Goal: Information Seeking & Learning: Check status

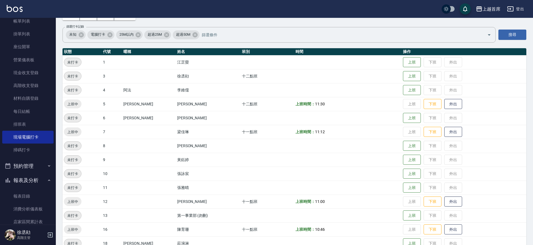
scroll to position [173, 0]
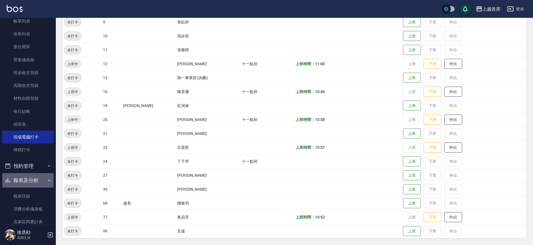
click at [42, 180] on button "報表及分析" at bounding box center [27, 180] width 51 height 15
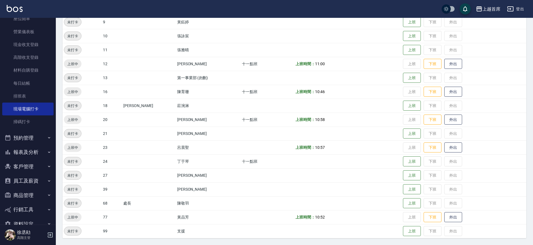
scroll to position [76, 0]
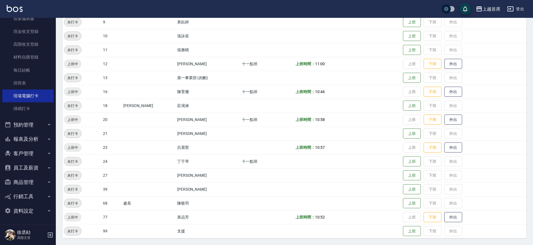
click at [43, 137] on button "報表及分析" at bounding box center [27, 139] width 51 height 15
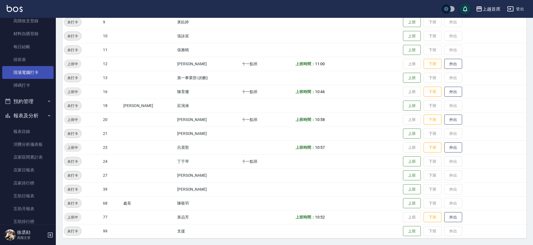
scroll to position [140, 0]
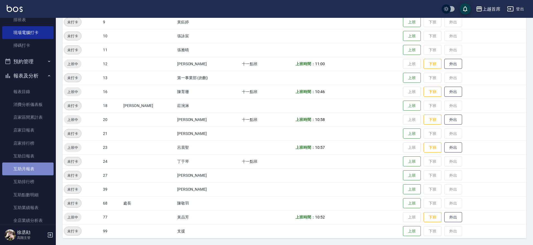
click at [35, 170] on link "互助月報表" at bounding box center [27, 169] width 51 height 13
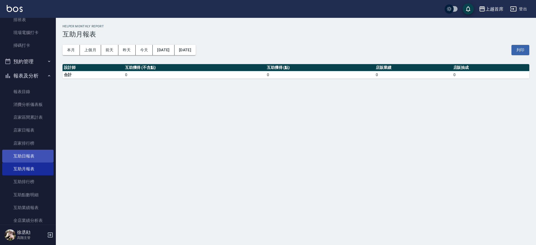
click at [39, 156] on link "互助日報表" at bounding box center [27, 156] width 51 height 13
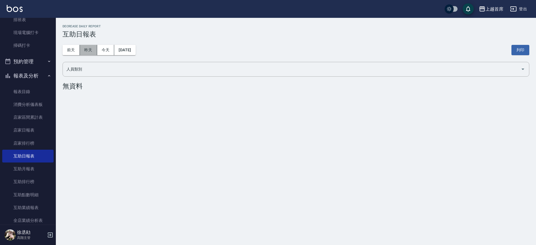
click at [90, 51] on button "昨天" at bounding box center [88, 50] width 17 height 10
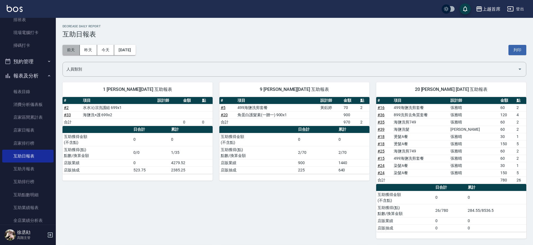
click at [70, 47] on button "前天" at bounding box center [71, 50] width 17 height 10
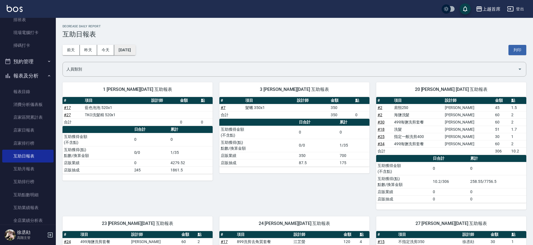
click at [135, 49] on button "[DATE]" at bounding box center [124, 50] width 21 height 10
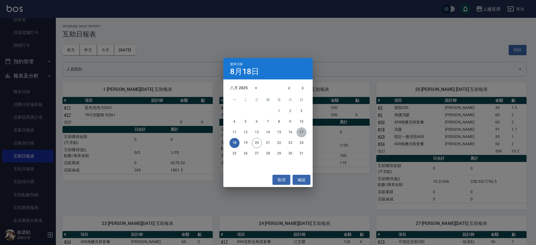
click at [299, 131] on button "17" at bounding box center [302, 133] width 10 height 10
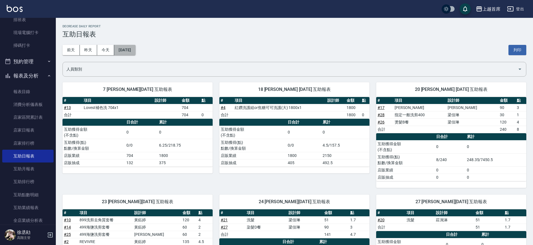
click at [118, 49] on button "[DATE]" at bounding box center [124, 50] width 21 height 10
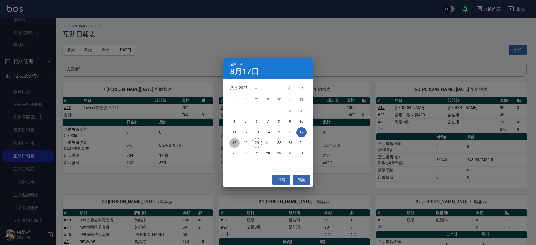
click at [236, 142] on button "18" at bounding box center [235, 143] width 10 height 10
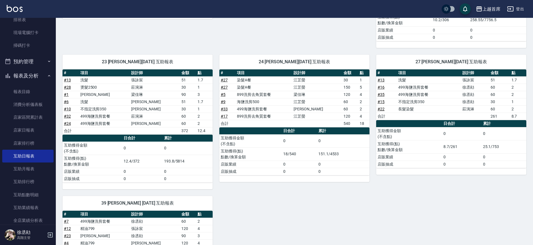
scroll to position [234, 0]
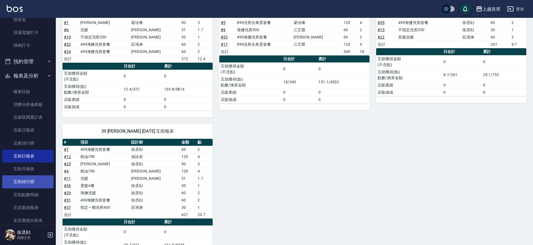
drag, startPoint x: 32, startPoint y: 178, endPoint x: 32, endPoint y: 172, distance: 6.1
click at [32, 178] on link "互助排行榜" at bounding box center [27, 182] width 51 height 13
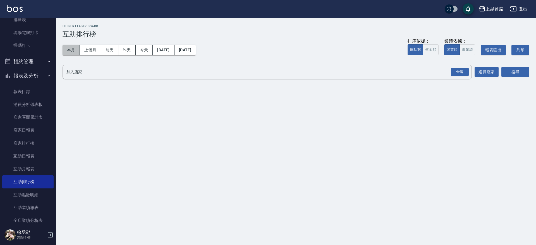
drag, startPoint x: 75, startPoint y: 49, endPoint x: 104, endPoint y: 58, distance: 30.0
click at [76, 49] on button "本月" at bounding box center [71, 50] width 17 height 10
click at [515, 68] on button "搜尋" at bounding box center [516, 72] width 28 height 10
click at [208, 66] on div "全選 加入店家" at bounding box center [267, 72] width 409 height 15
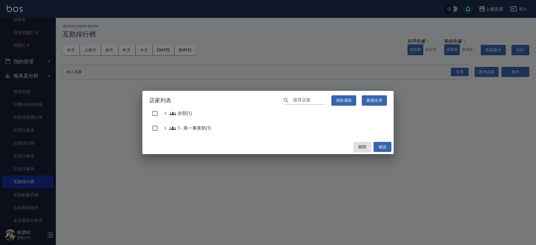
click at [187, 84] on div "店家列表 ​ 清除選取 展開全部 全部(1) 1 - 第一事業部(1) 關閉 確認" at bounding box center [268, 122] width 536 height 245
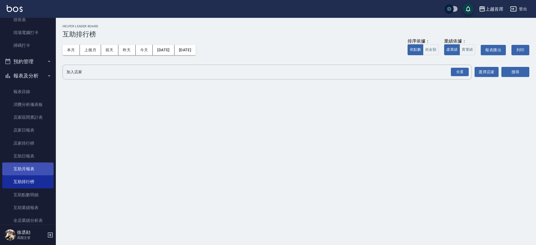
click at [40, 169] on link "互助月報表" at bounding box center [27, 169] width 51 height 13
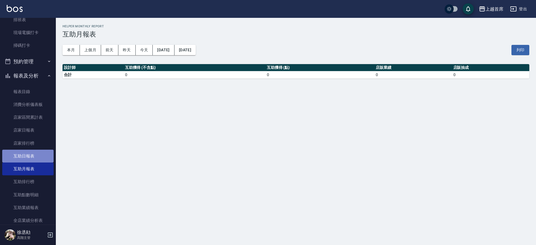
click at [30, 154] on link "互助日報表" at bounding box center [27, 156] width 51 height 13
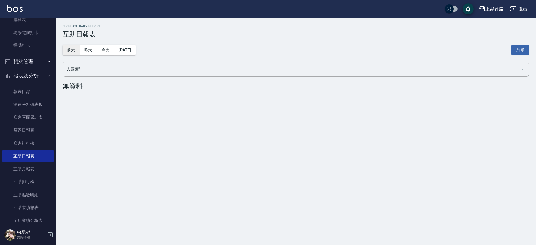
click at [75, 45] on button "前天" at bounding box center [71, 50] width 17 height 10
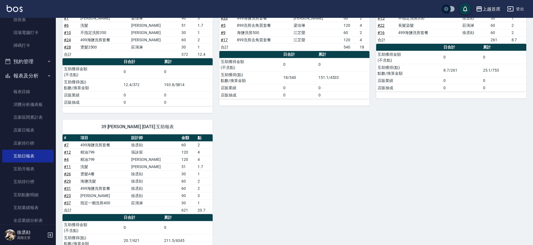
scroll to position [234, 0]
